Goal: Task Accomplishment & Management: Understand process/instructions

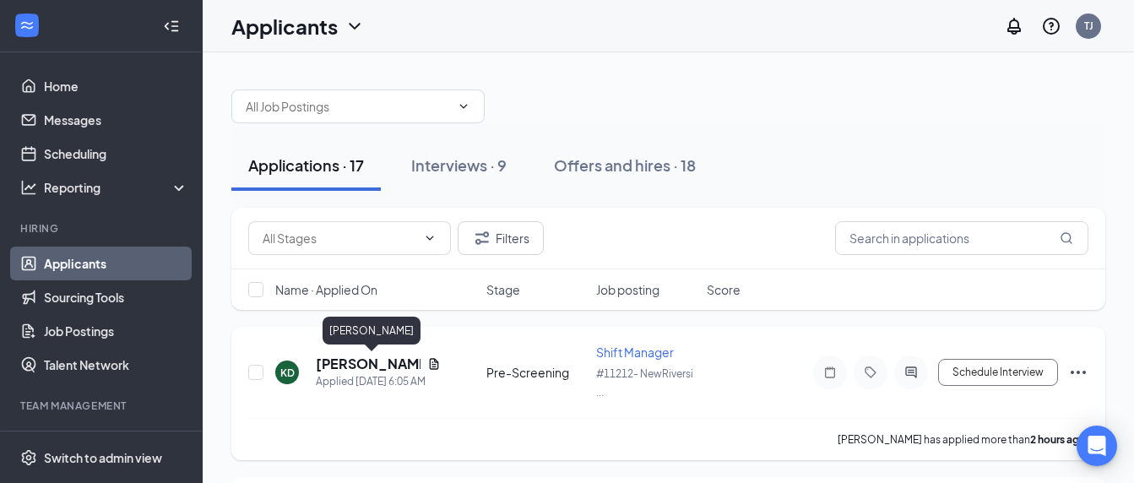
click at [380, 362] on h5 "[PERSON_NAME]" at bounding box center [368, 364] width 105 height 19
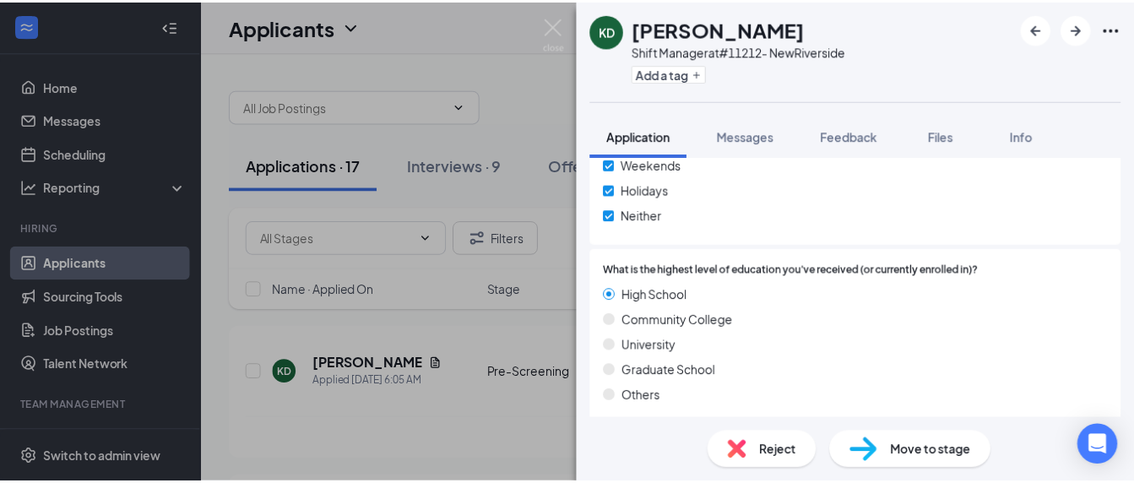
scroll to position [1220, 0]
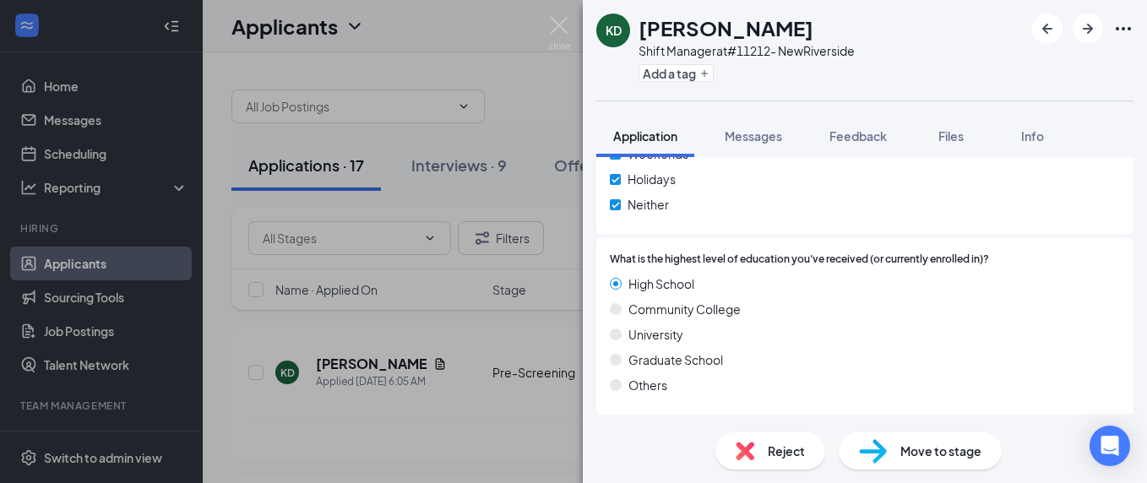
click at [343, 407] on div "KD [PERSON_NAME] Shift Manager at #11212- NewRiverside Add a tag Application Me…" at bounding box center [573, 241] width 1147 height 483
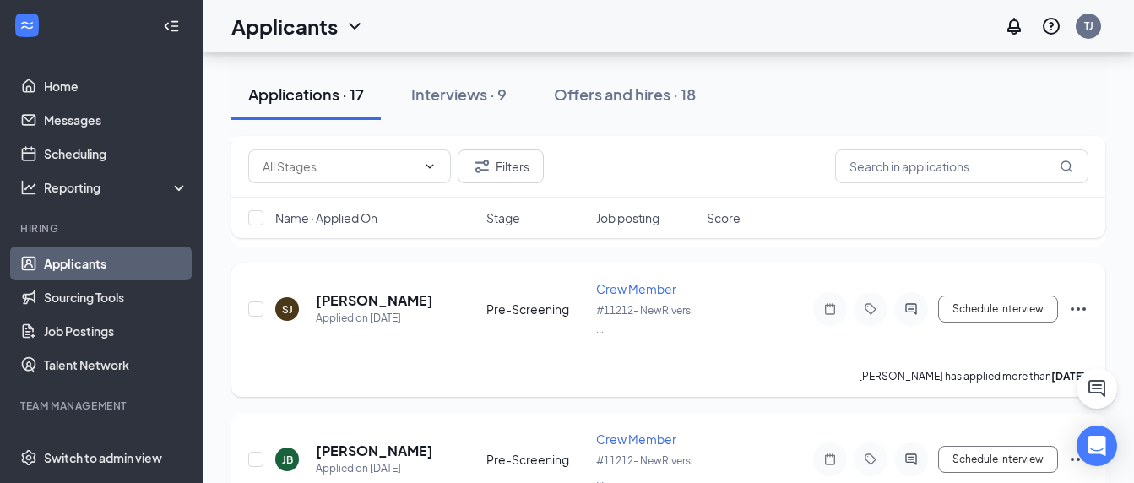
scroll to position [253, 0]
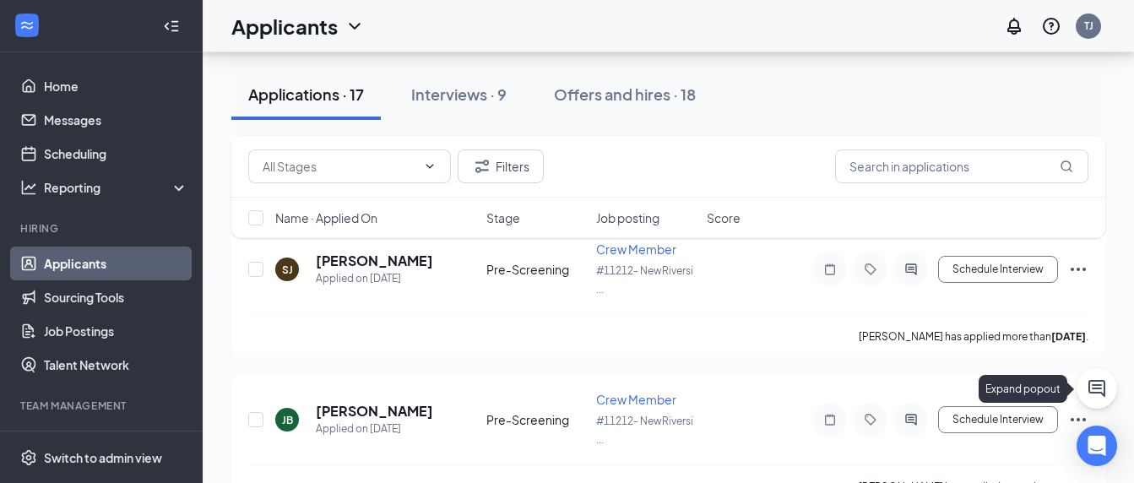
click at [1094, 383] on icon "ChatActive" at bounding box center [1097, 388] width 20 height 20
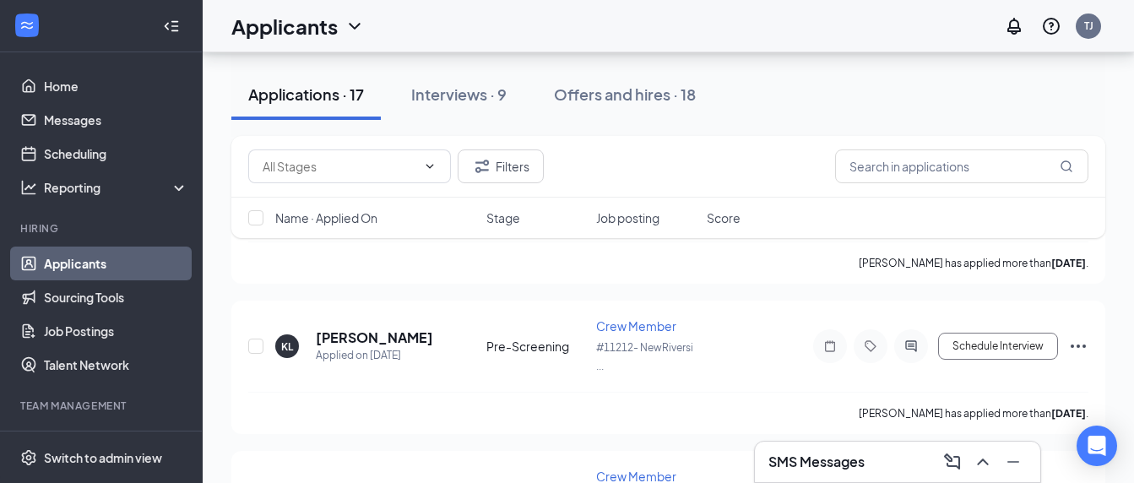
scroll to position [507, 0]
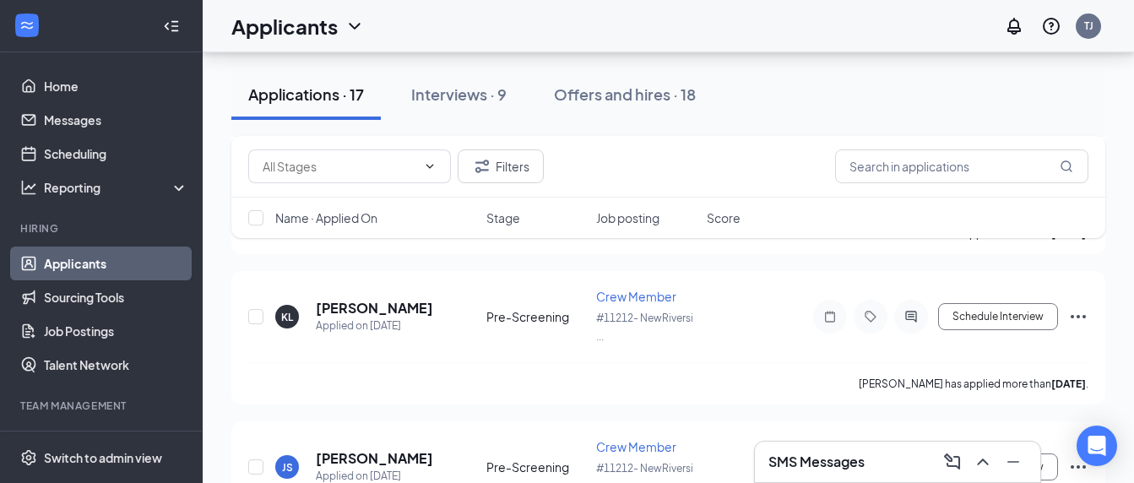
click at [817, 459] on h3 "SMS Messages" at bounding box center [816, 462] width 96 height 19
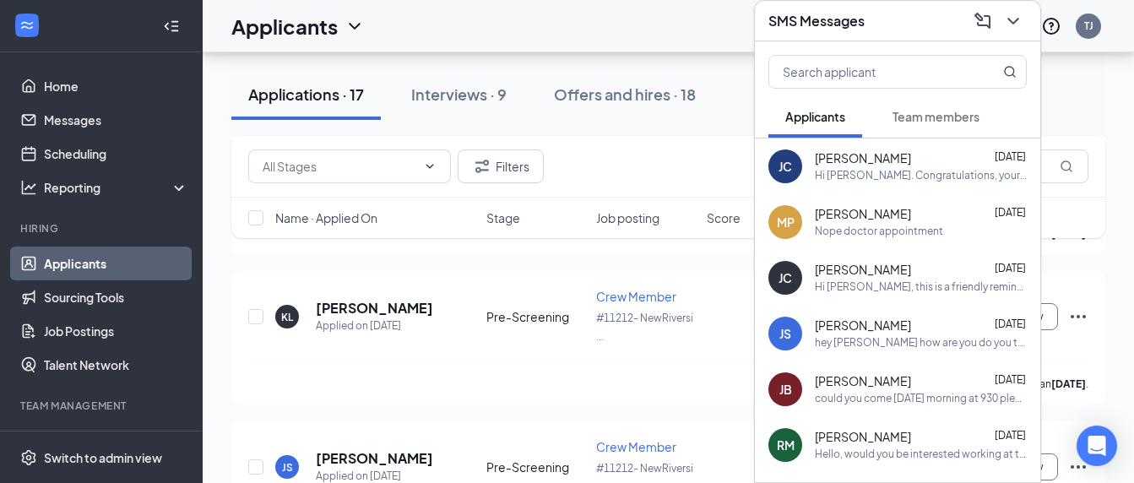
click at [844, 178] on div "Hi [PERSON_NAME]. Congratulations, your meeting with [PERSON_NAME]'s for Crew M…" at bounding box center [921, 176] width 212 height 14
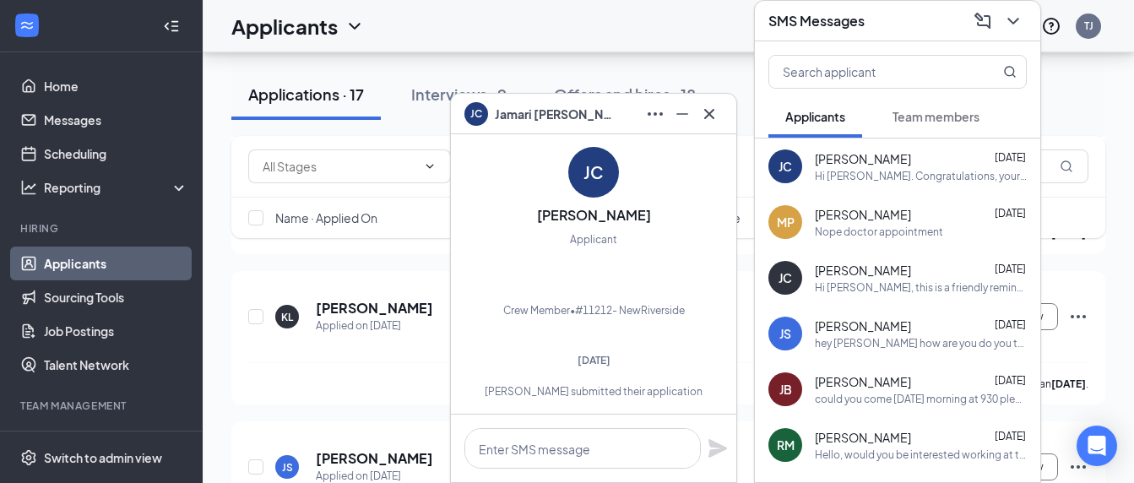
scroll to position [-603, 0]
click at [720, 119] on button at bounding box center [709, 113] width 27 height 27
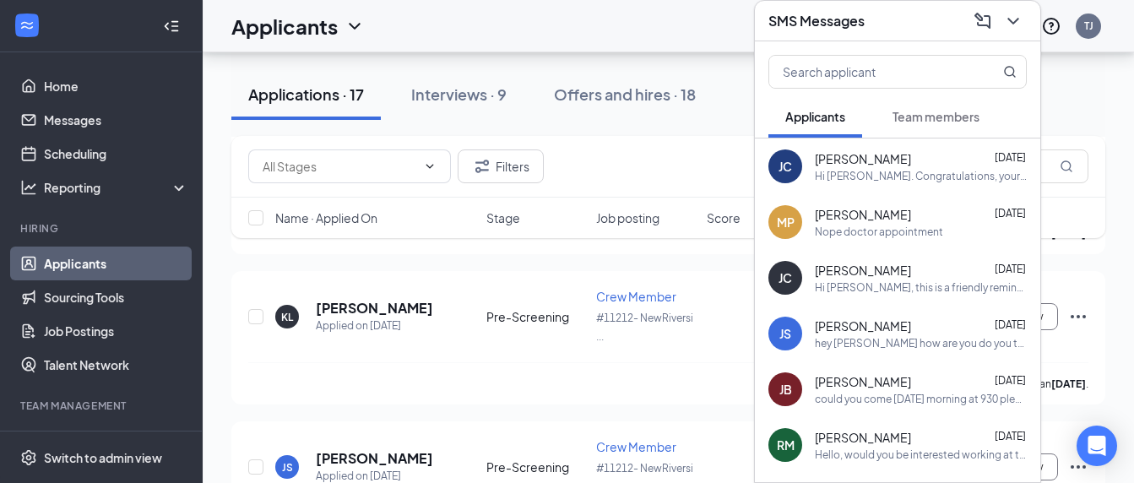
click at [735, 97] on div "Applications · 17 Interviews · 9 Offers and hires · 18" at bounding box center [668, 94] width 874 height 51
click at [1121, 84] on div "Applications · 17 Interviews · 9 Offers and hires · 18 Filters Name · Applied O…" at bounding box center [668, 436] width 931 height 1781
click at [871, 24] on div "SMS Messages" at bounding box center [897, 21] width 258 height 26
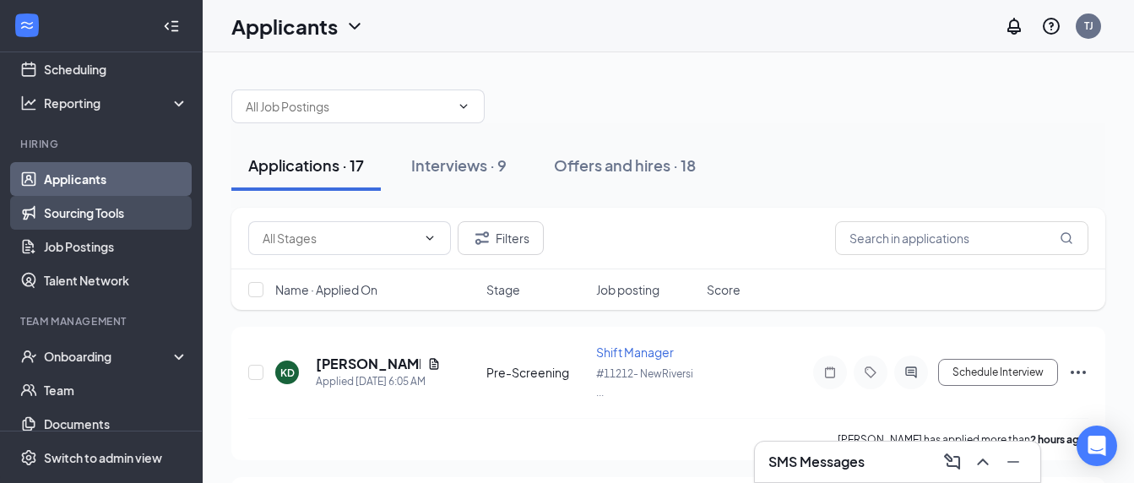
scroll to position [169, 0]
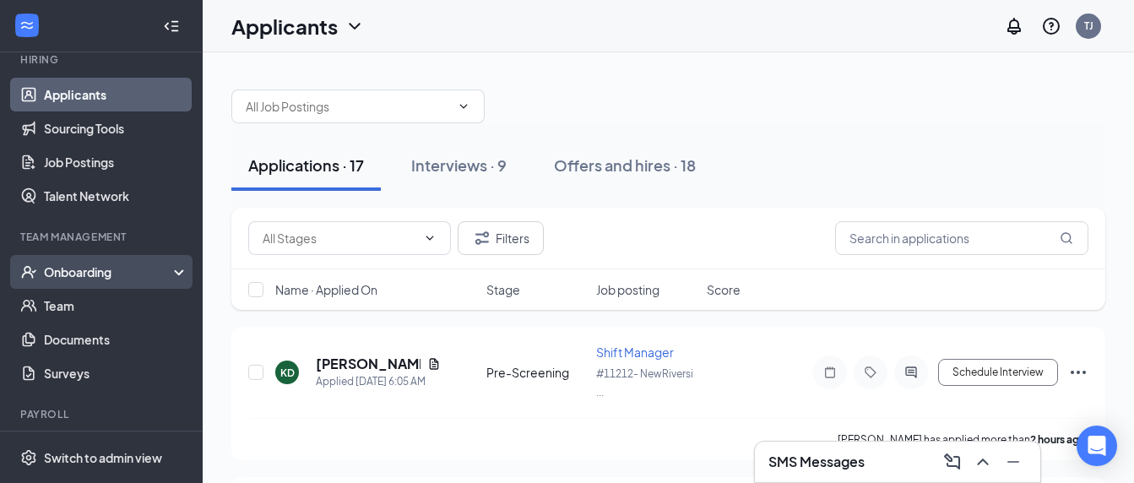
click at [111, 263] on div "Onboarding" at bounding box center [101, 272] width 203 height 34
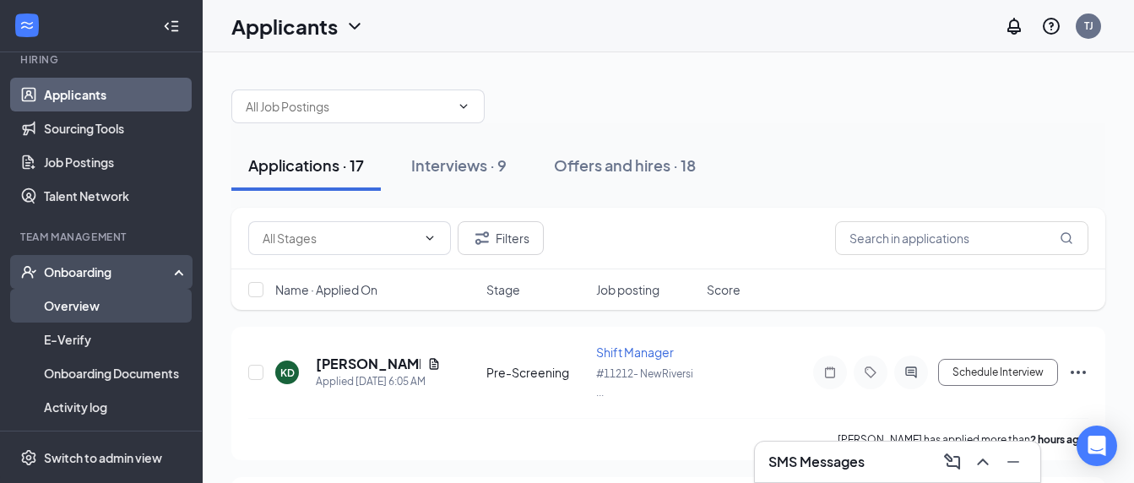
click at [91, 307] on link "Overview" at bounding box center [116, 306] width 144 height 34
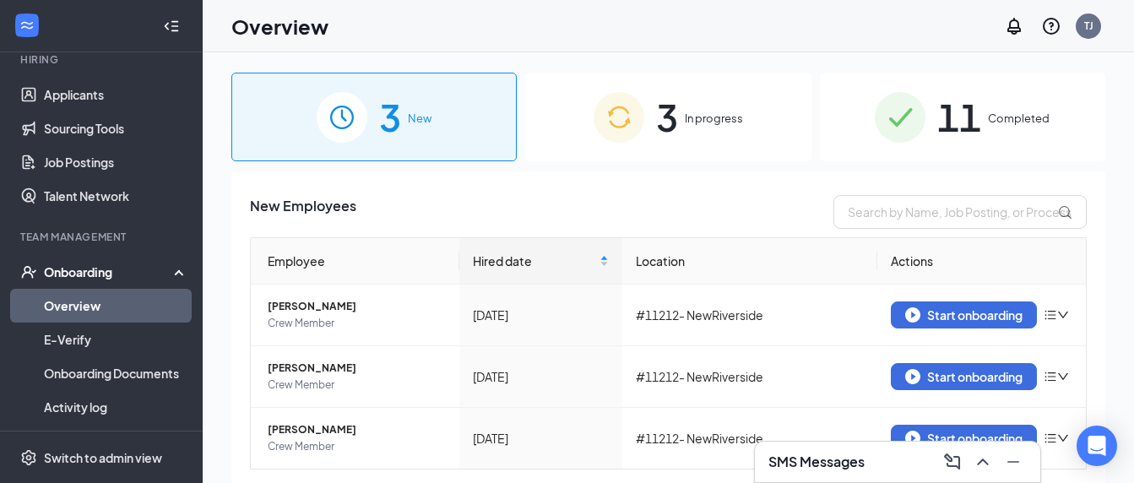
click at [718, 120] on span "In progress" at bounding box center [714, 118] width 58 height 17
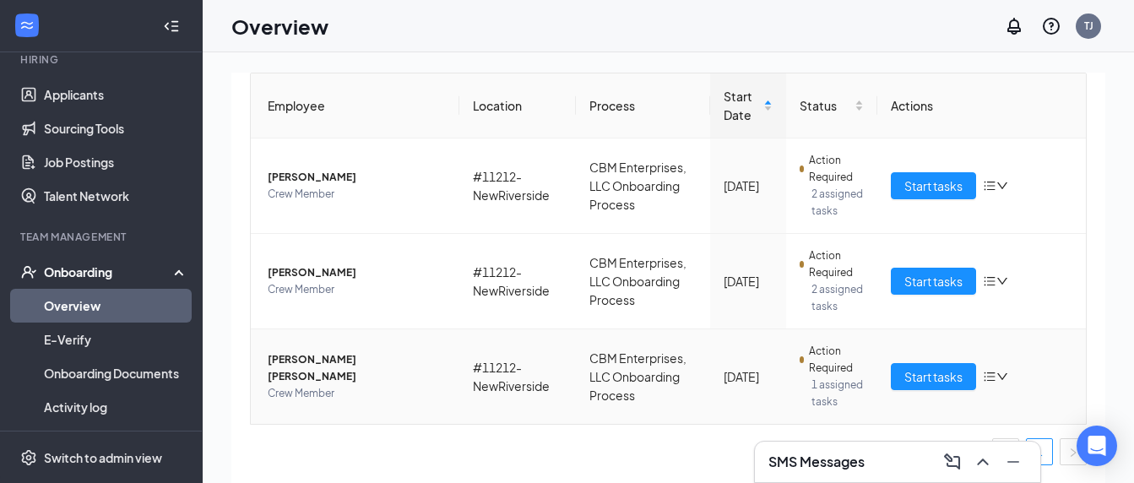
scroll to position [215, 0]
click at [942, 272] on span "Start tasks" at bounding box center [933, 281] width 58 height 19
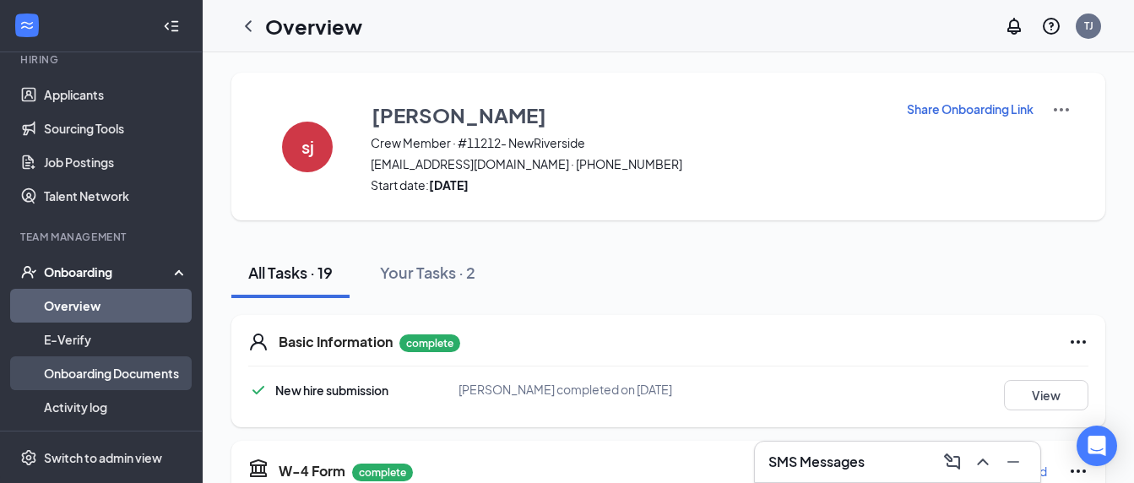
click at [122, 372] on link "Onboarding Documents" at bounding box center [116, 373] width 144 height 34
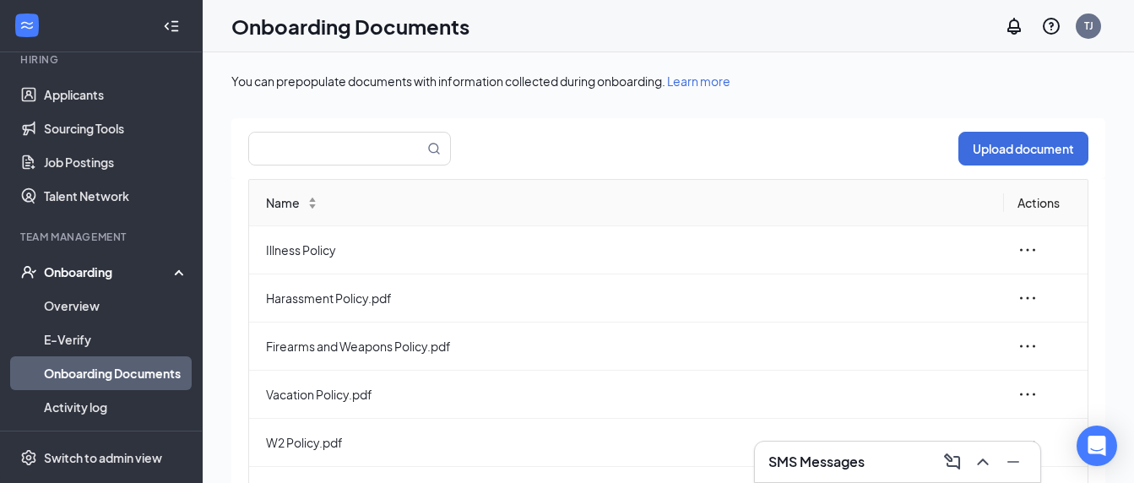
click at [65, 271] on div "Onboarding" at bounding box center [109, 271] width 130 height 17
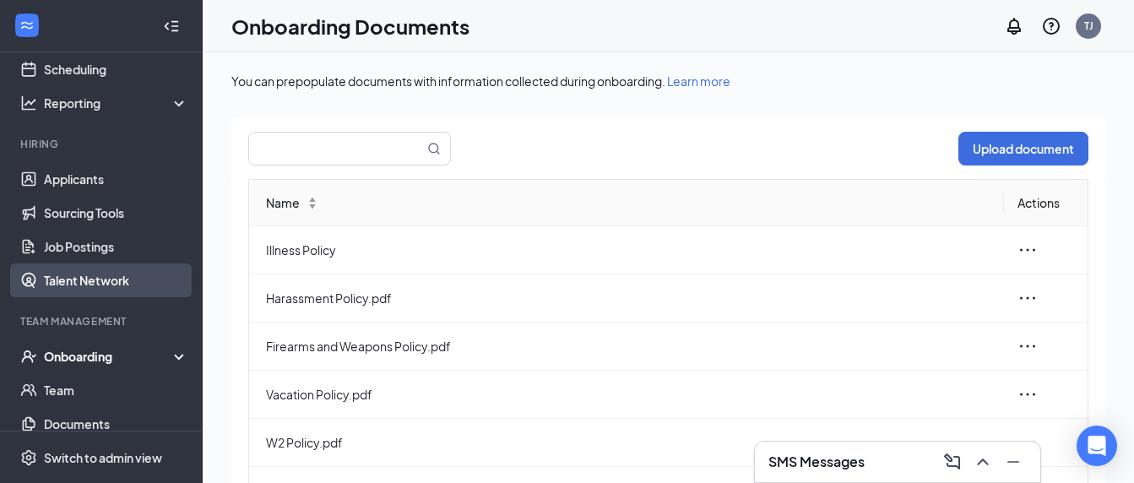
scroll to position [169, 0]
